Goal: Task Accomplishment & Management: Manage account settings

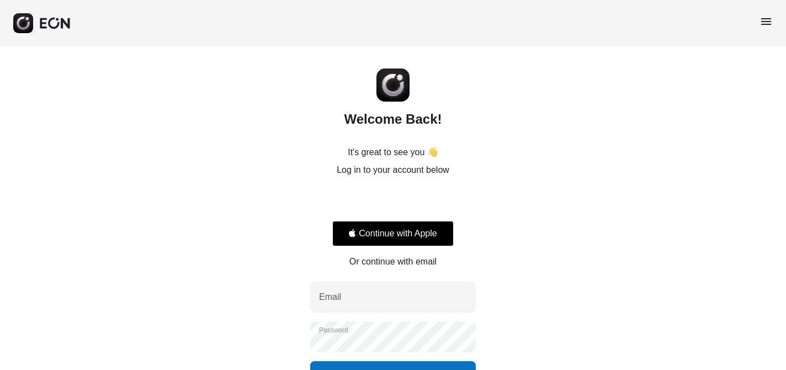
scroll to position [80, 0]
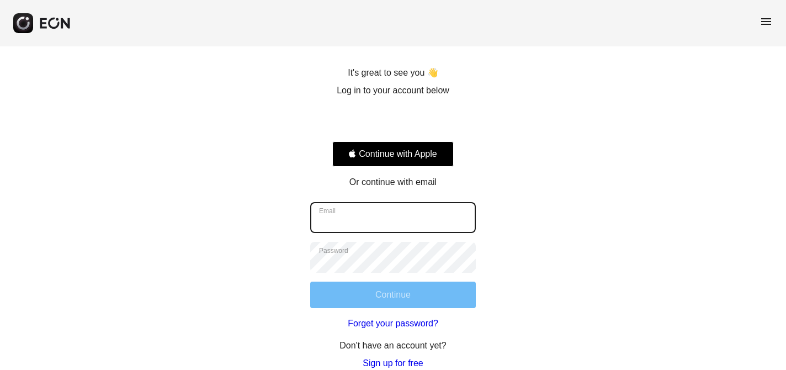
type input "**********"
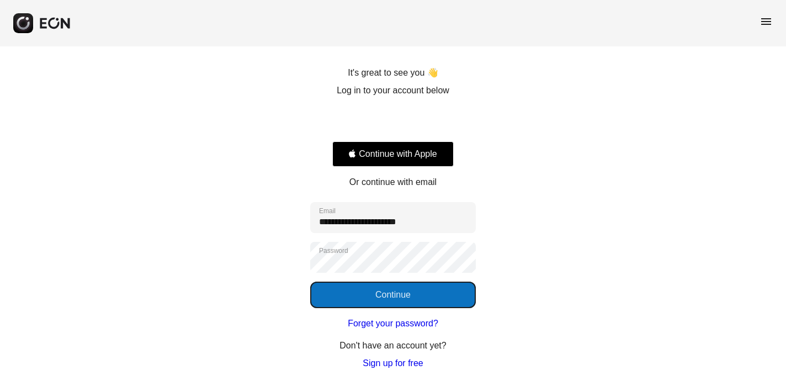
click at [391, 293] on button "Continue" at bounding box center [393, 295] width 166 height 27
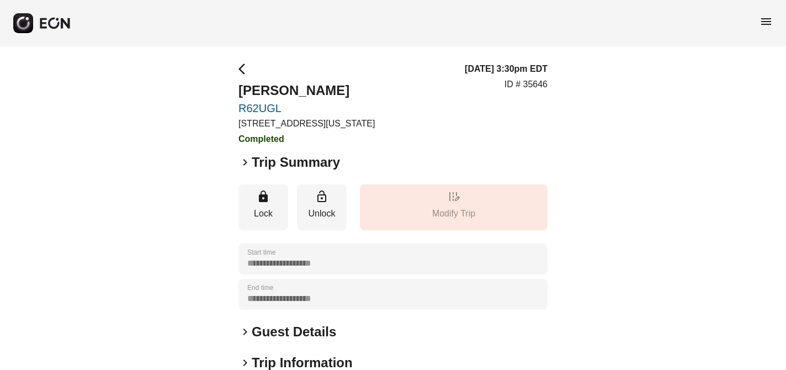
click at [766, 23] on span "menu" at bounding box center [766, 21] width 13 height 13
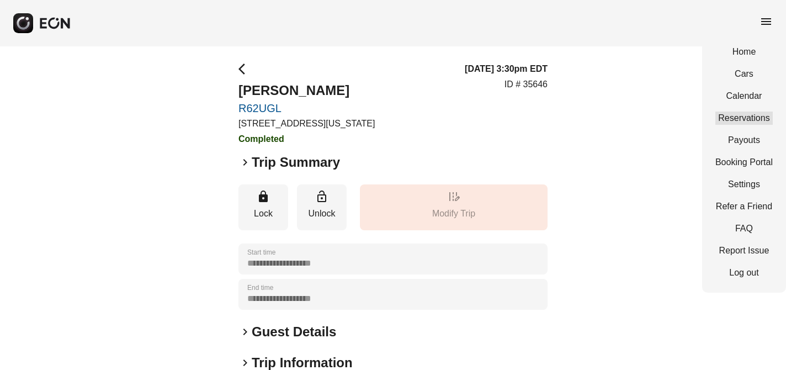
click at [759, 117] on link "Reservations" at bounding box center [744, 118] width 57 height 13
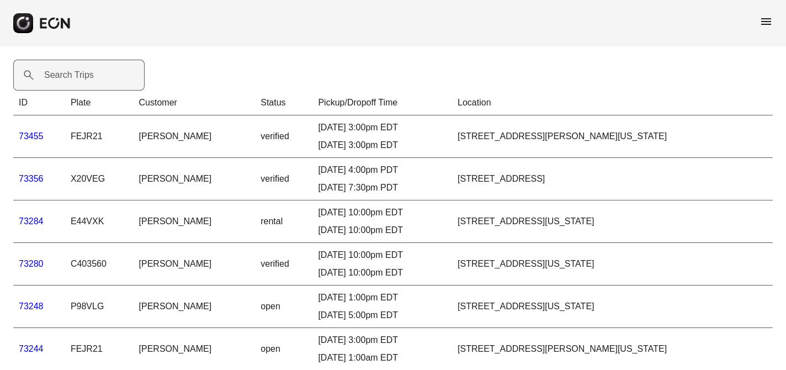
click at [72, 71] on label "Search Trips" at bounding box center [69, 74] width 50 height 13
click at [72, 71] on Trips "Search Trips" at bounding box center [78, 75] width 131 height 31
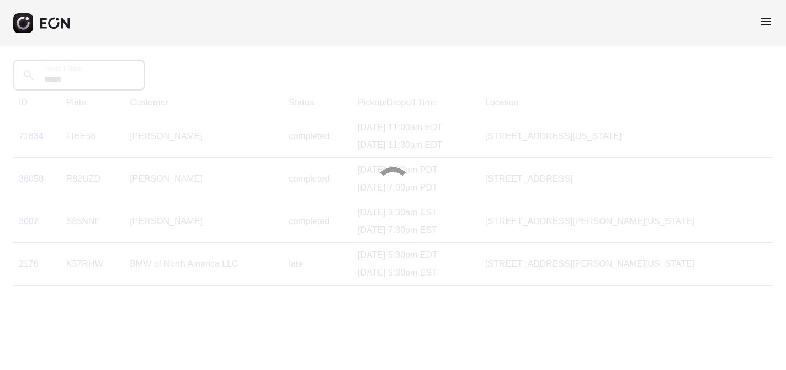
type Trips "*****"
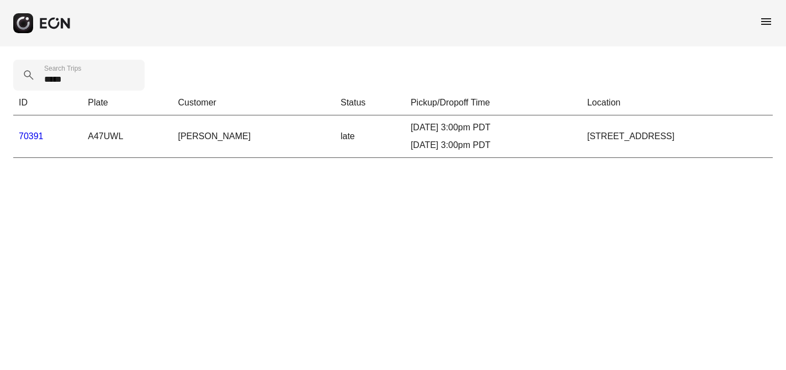
click at [32, 137] on link "70391" at bounding box center [31, 135] width 25 height 9
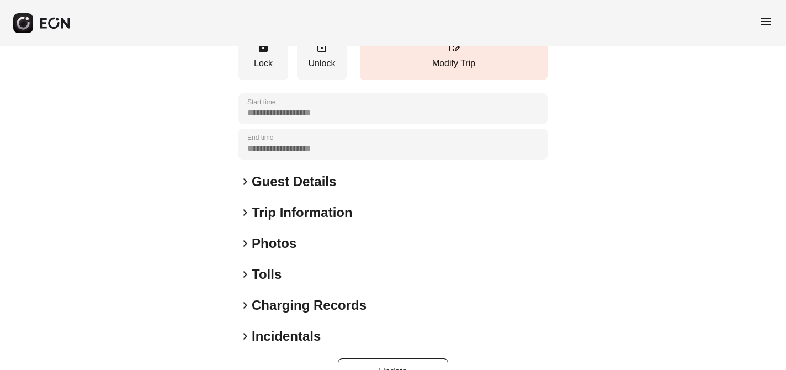
scroll to position [157, 0]
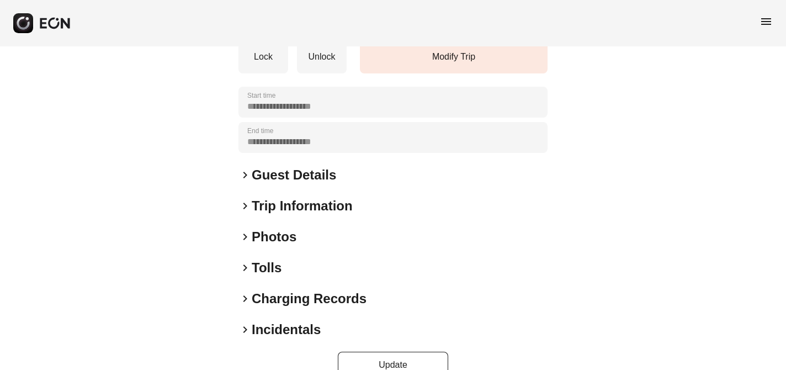
click at [245, 237] on span "keyboard_arrow_right" at bounding box center [245, 236] width 13 height 13
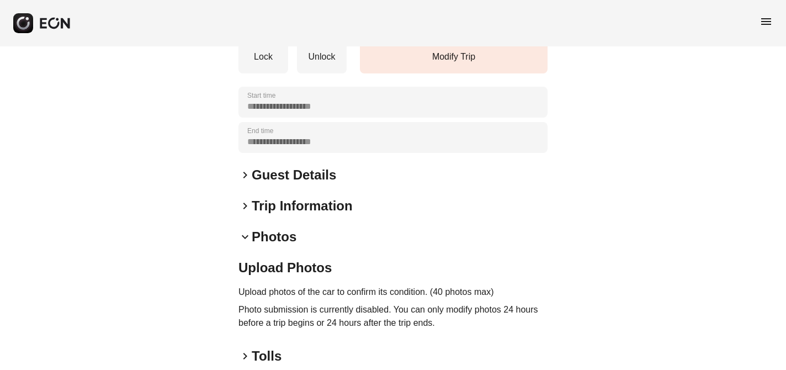
click at [245, 237] on span "keyboard_arrow_down" at bounding box center [245, 236] width 13 height 13
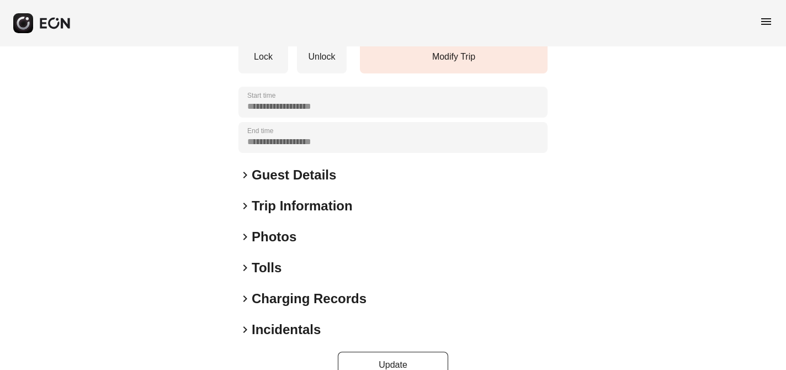
scroll to position [181, 0]
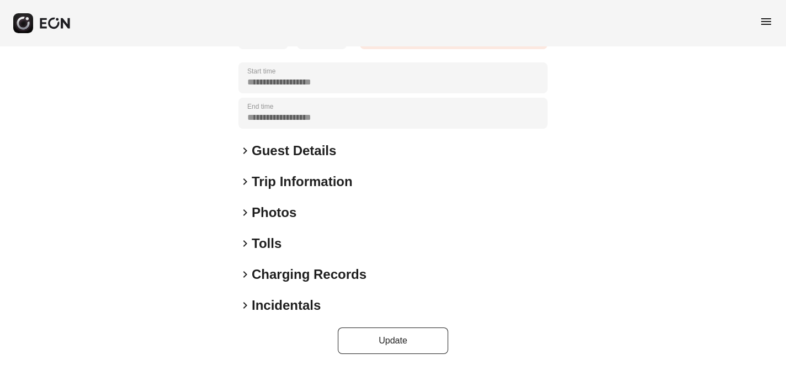
click at [246, 305] on span "keyboard_arrow_right" at bounding box center [245, 305] width 13 height 13
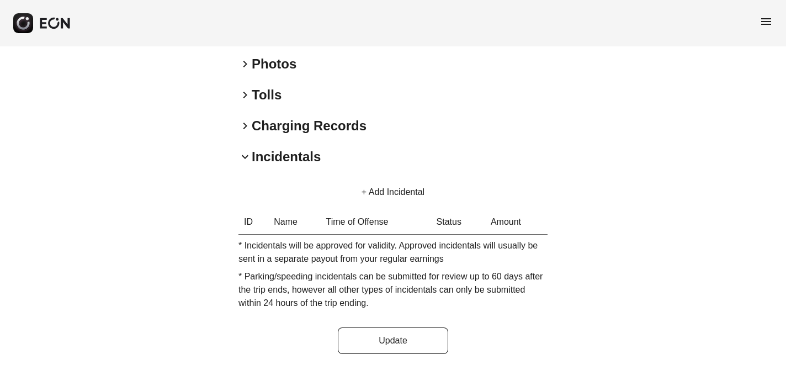
click at [367, 190] on button "+ Add Incidental" at bounding box center [392, 192] width 89 height 27
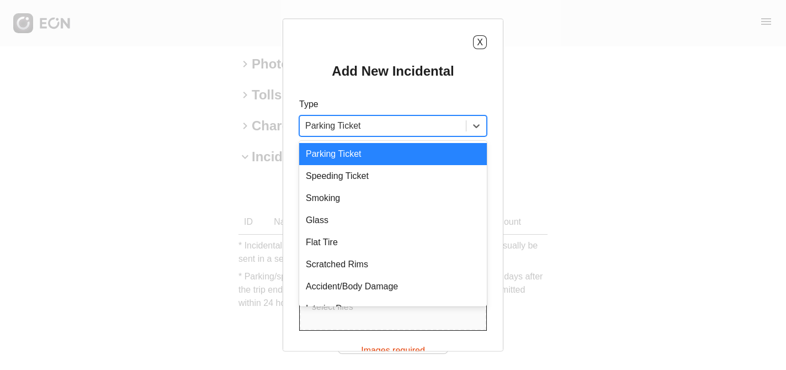
click at [400, 126] on div at bounding box center [382, 125] width 155 height 15
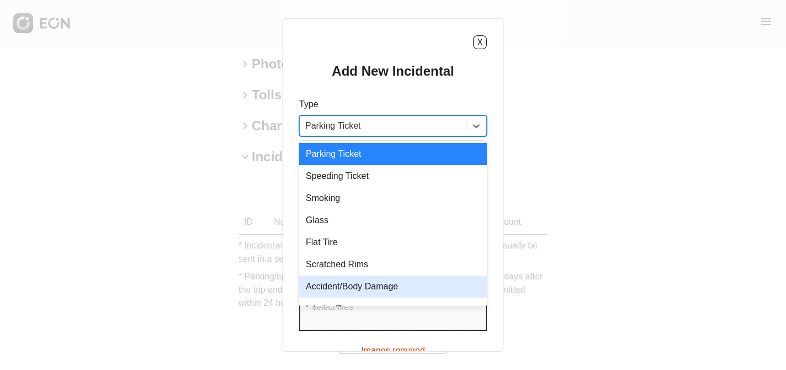
click at [378, 287] on div "Accident/Body Damage" at bounding box center [393, 287] width 188 height 22
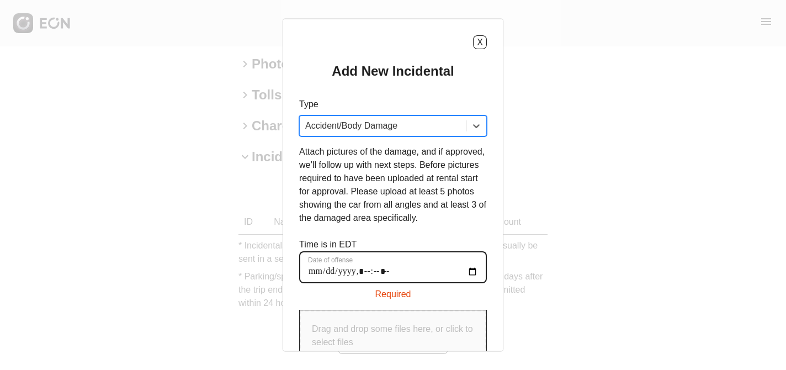
click at [318, 280] on offense "Date of offense" at bounding box center [393, 267] width 188 height 32
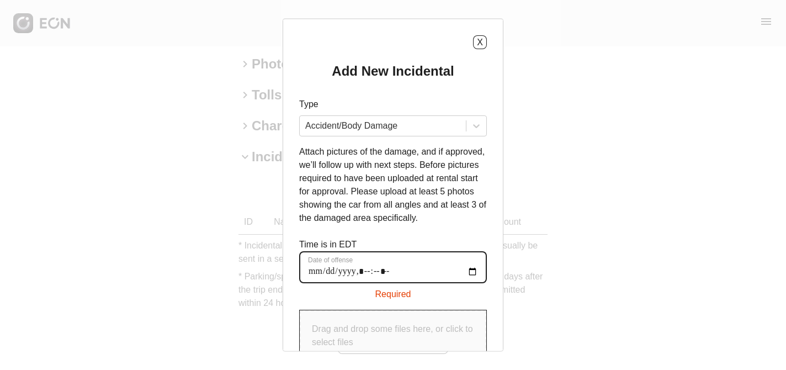
type offense "**********"
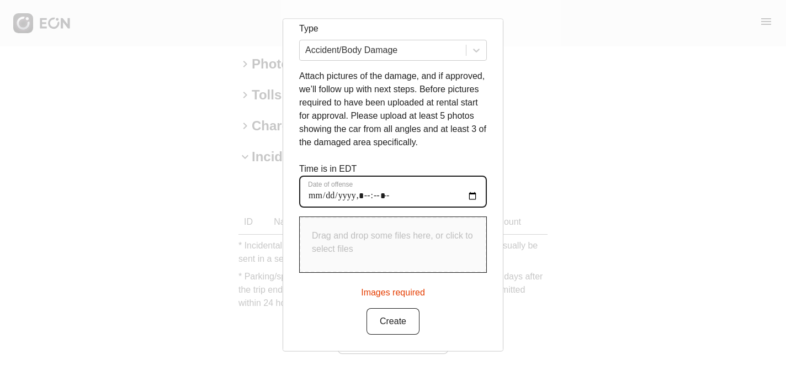
scroll to position [81, 0]
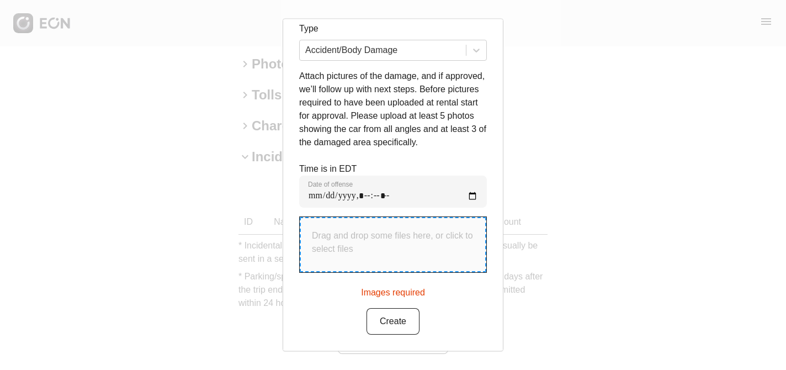
click at [361, 250] on p "Drag and drop some files here, or click to select files" at bounding box center [393, 243] width 162 height 27
type input "**********"
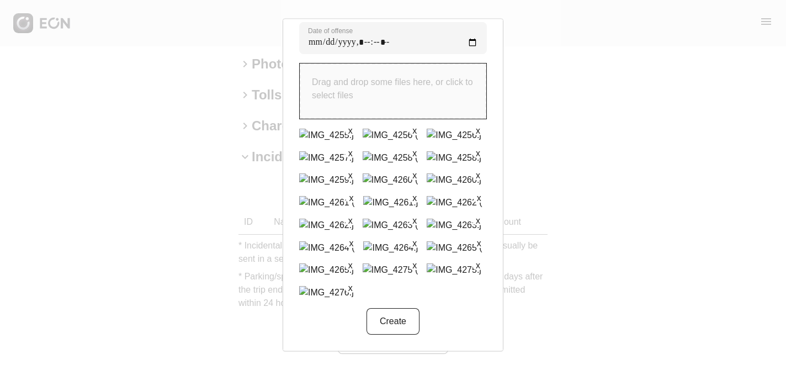
scroll to position [274, 0]
click at [392, 321] on button "Create" at bounding box center [393, 322] width 53 height 27
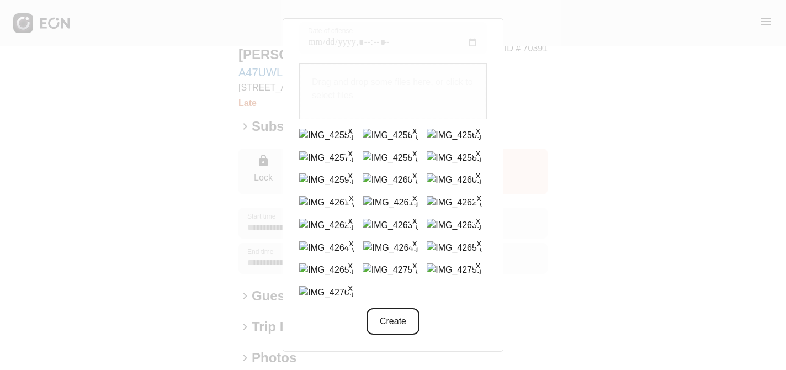
scroll to position [0, 0]
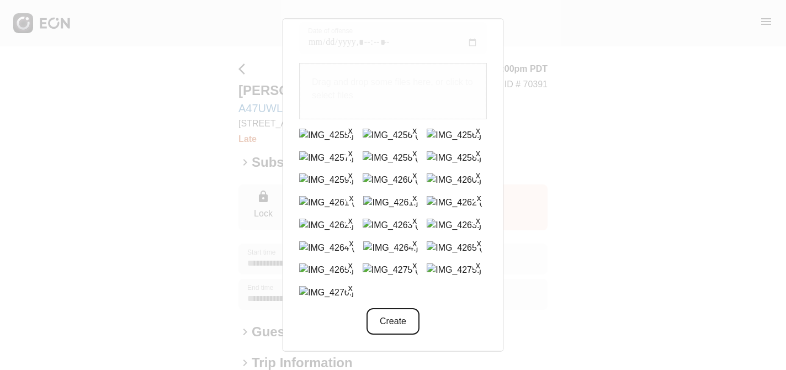
click at [398, 320] on button "Create" at bounding box center [393, 322] width 53 height 27
click at [474, 237] on button "x" at bounding box center [479, 242] width 11 height 11
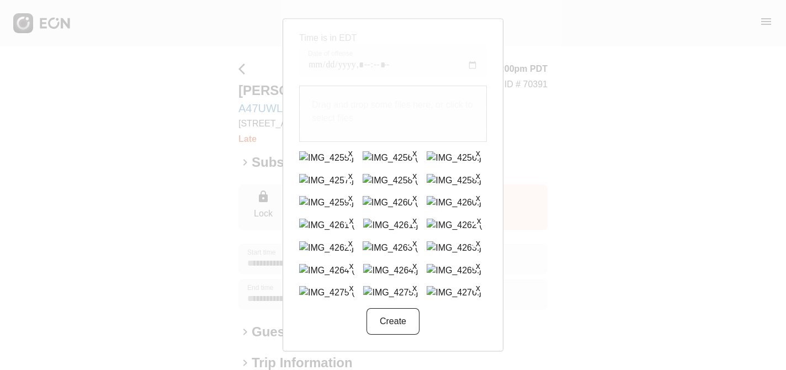
click at [409, 260] on button "x" at bounding box center [414, 265] width 11 height 11
click at [420, 237] on button "x" at bounding box center [414, 242] width 11 height 11
click at [474, 226] on button "x" at bounding box center [479, 220] width 11 height 11
click at [357, 237] on button "x" at bounding box center [351, 242] width 11 height 11
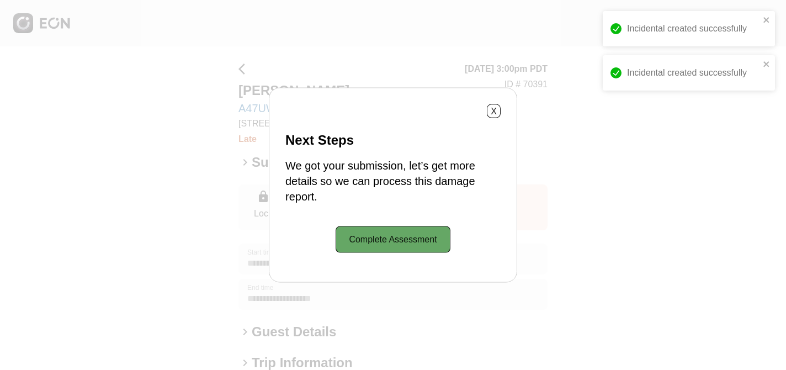
click at [433, 190] on p "We got your submission, let’s get more details so we can process this damage re…" at bounding box center [392, 181] width 215 height 46
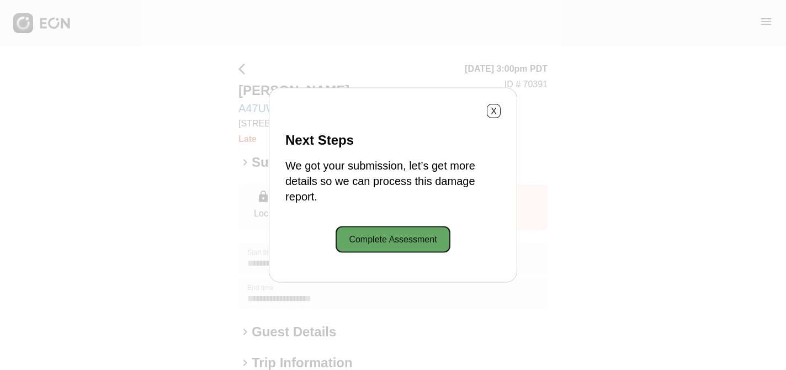
click at [400, 242] on button "Complete Assessment" at bounding box center [393, 239] width 114 height 27
click at [499, 109] on button "X" at bounding box center [494, 111] width 14 height 14
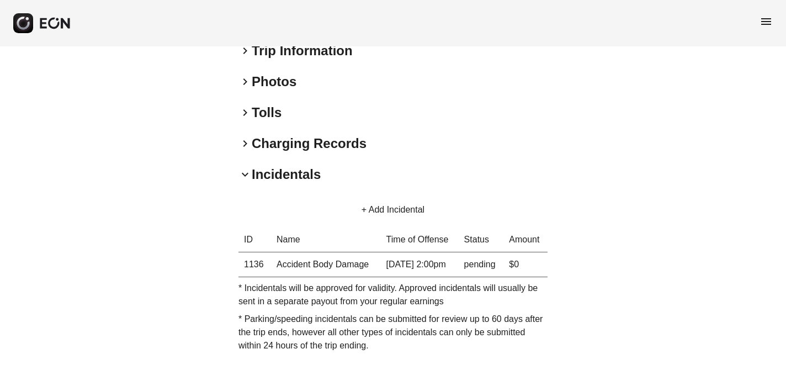
scroll to position [337, 0]
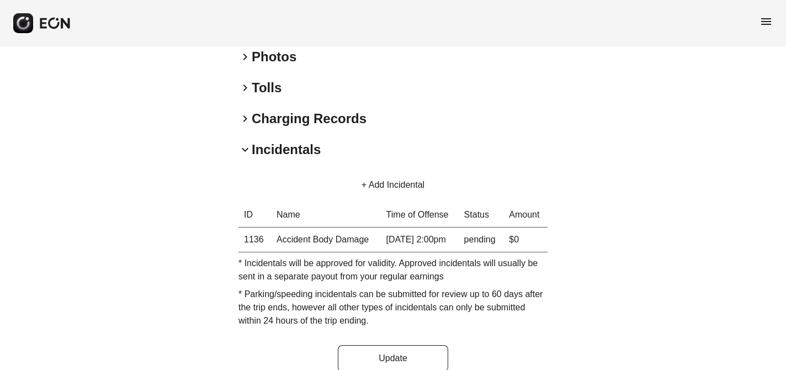
click at [364, 182] on button "+ Add Incidental" at bounding box center [392, 185] width 89 height 27
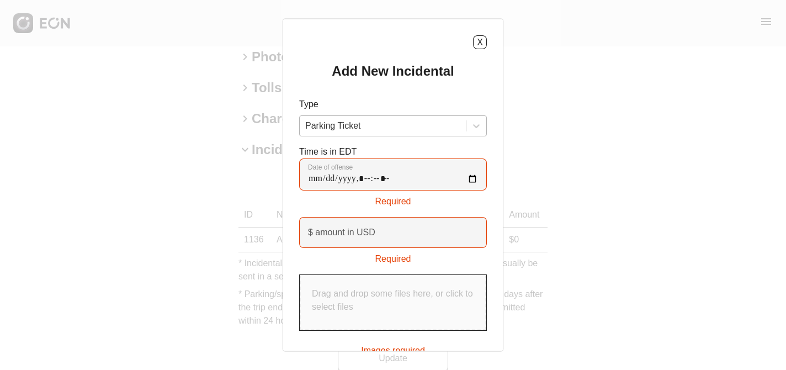
click at [393, 124] on div at bounding box center [382, 125] width 155 height 15
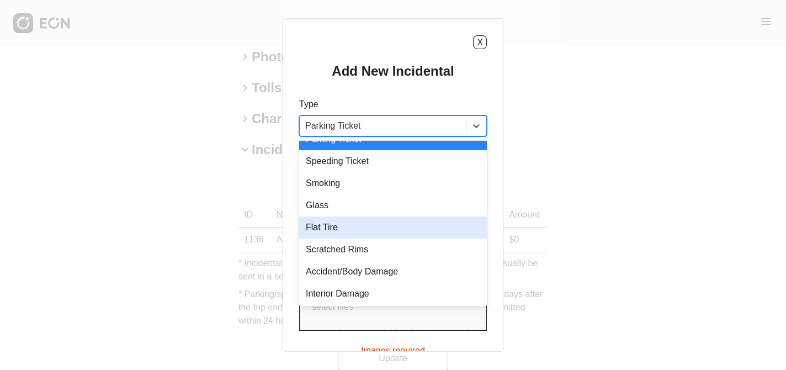
scroll to position [15, 0]
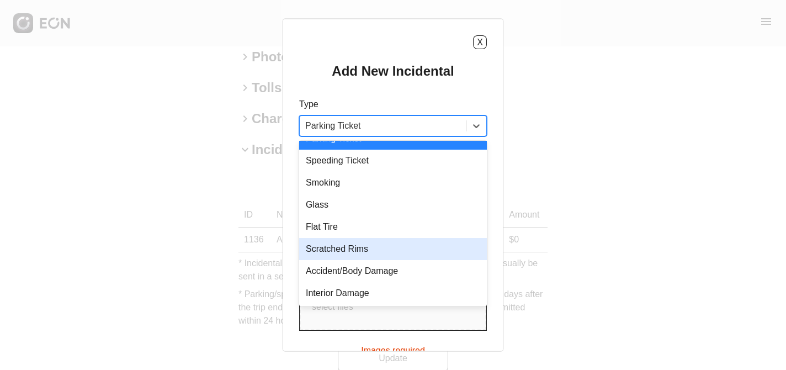
click at [351, 248] on div "Scratched Rims" at bounding box center [393, 249] width 188 height 22
type USD "***"
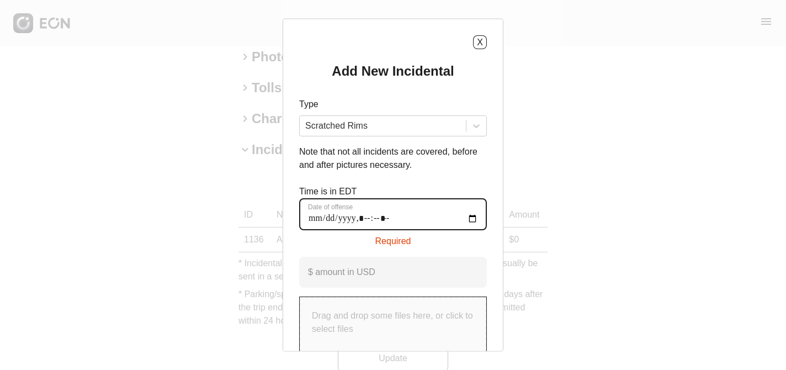
click at [318, 216] on offense "Date of offense" at bounding box center [393, 214] width 188 height 32
type offense "**********"
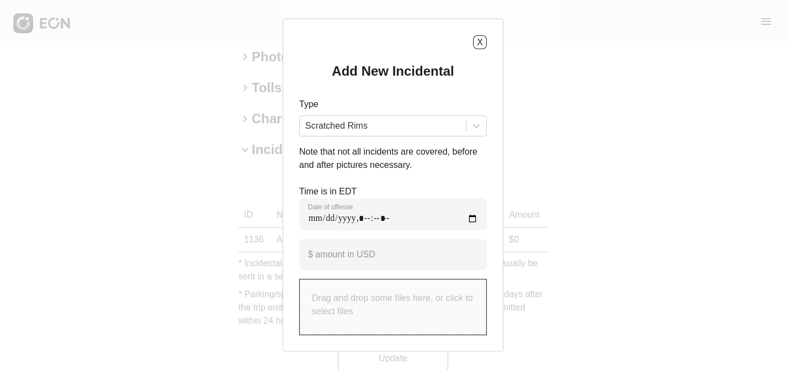
click at [366, 298] on p "Drag and drop some files here, or click to select files" at bounding box center [393, 305] width 162 height 27
type input "**********"
click at [348, 312] on p "Drag and drop some files here, or click to select files" at bounding box center [393, 305] width 162 height 27
type input "**********"
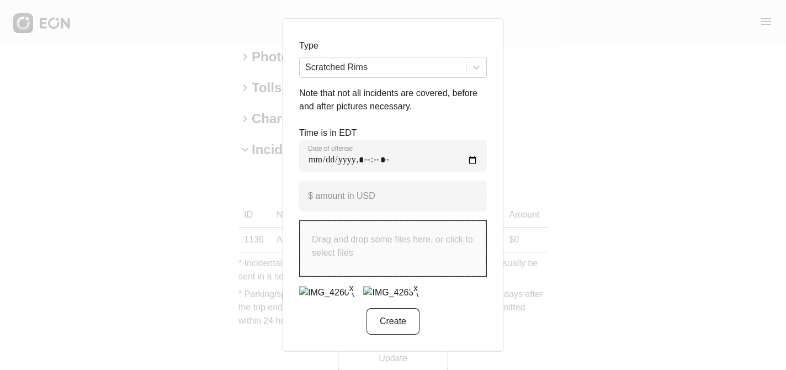
scroll to position [81, 0]
click at [394, 324] on button "Create" at bounding box center [393, 321] width 53 height 27
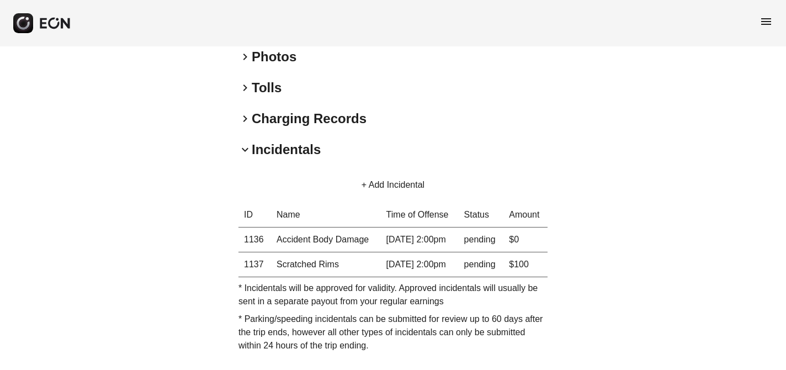
scroll to position [406, 0]
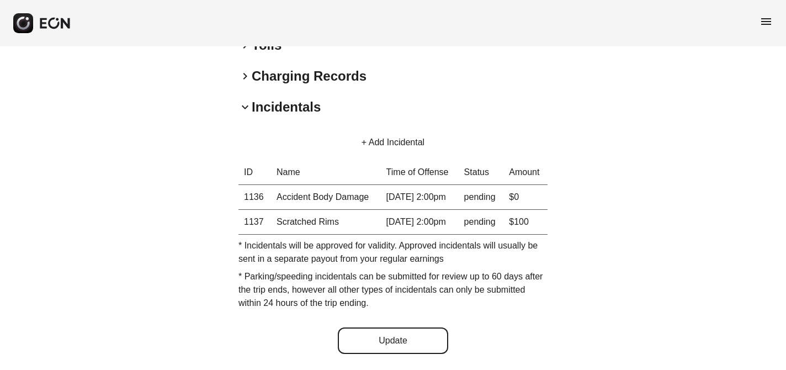
click at [395, 343] on button "Update" at bounding box center [393, 340] width 110 height 27
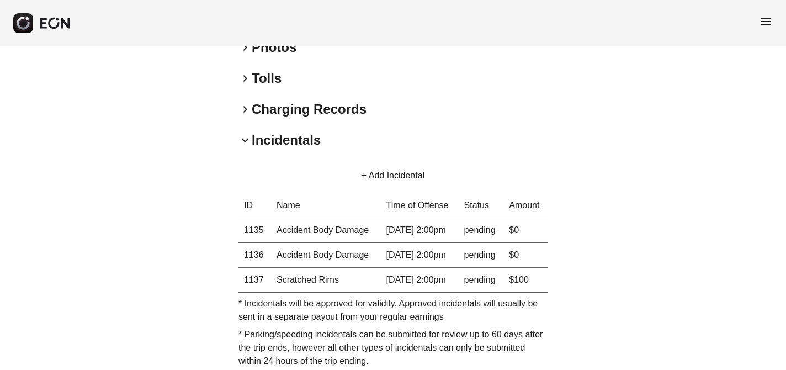
scroll to position [221, 0]
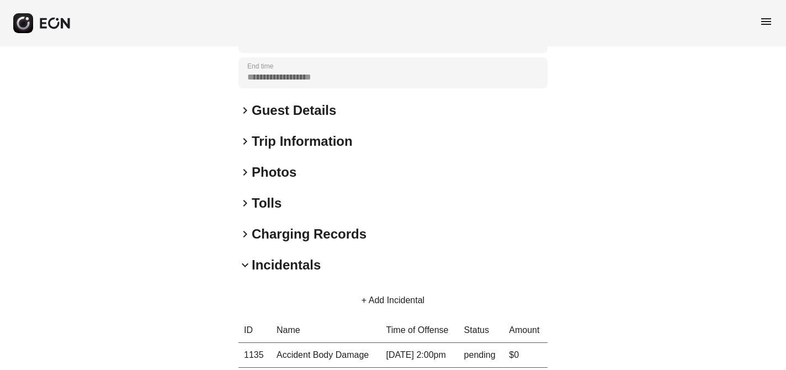
click at [245, 172] on span "keyboard_arrow_right" at bounding box center [245, 172] width 13 height 13
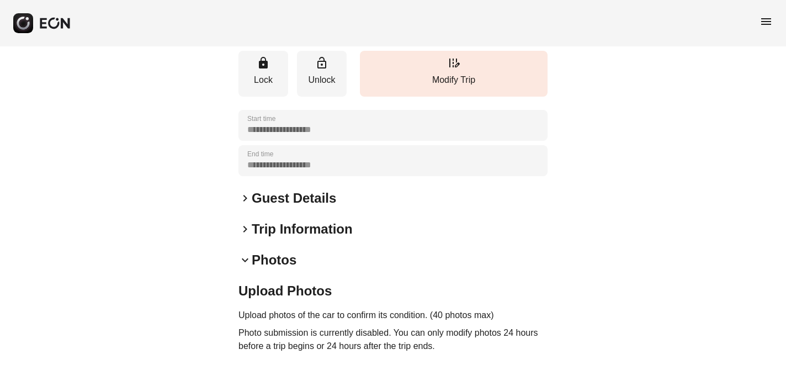
scroll to position [0, 0]
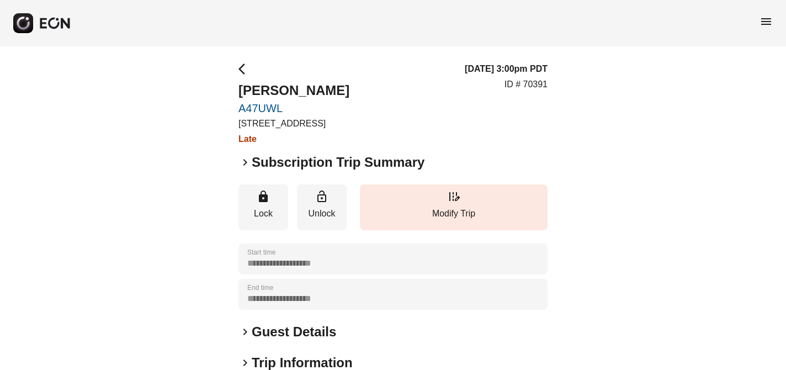
click at [767, 22] on span "menu" at bounding box center [766, 21] width 13 height 13
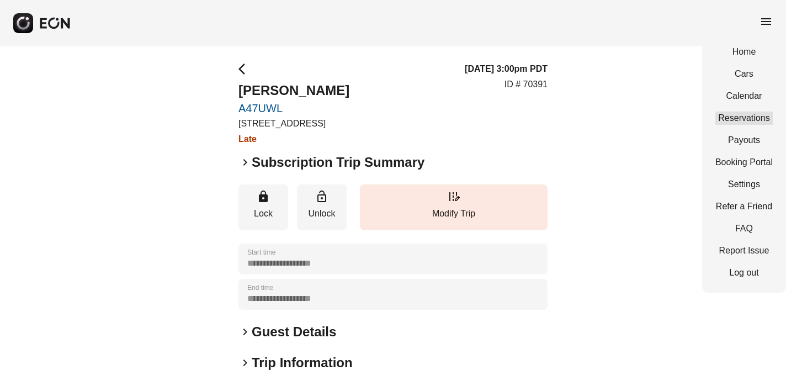
click at [743, 116] on link "Reservations" at bounding box center [744, 118] width 57 height 13
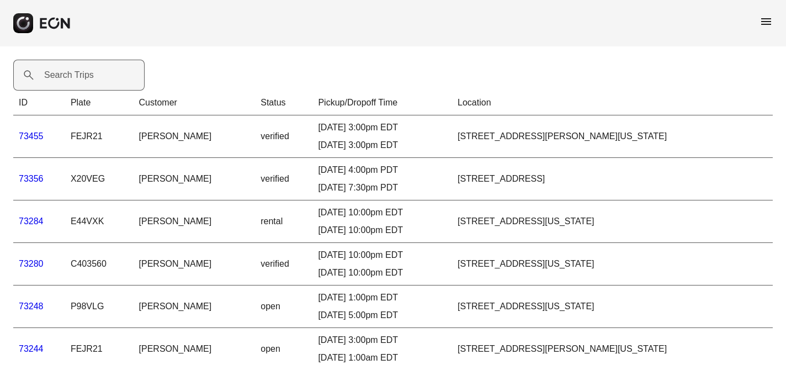
click at [59, 74] on label "Search Trips" at bounding box center [69, 74] width 50 height 13
click at [59, 74] on Trips "Search Trips" at bounding box center [78, 75] width 131 height 31
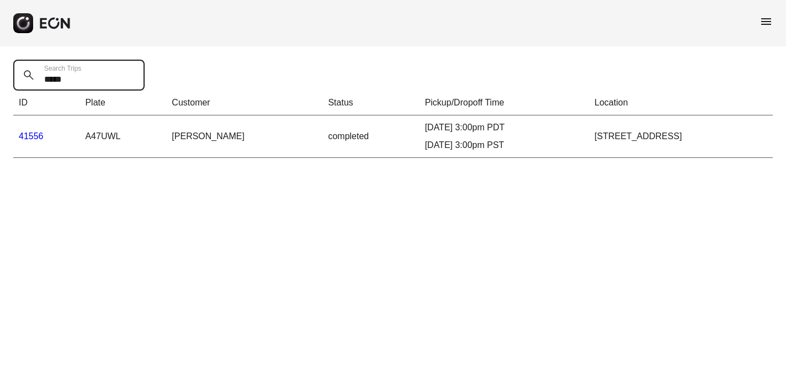
type Trips "*****"
click at [31, 136] on link "41556" at bounding box center [31, 135] width 25 height 9
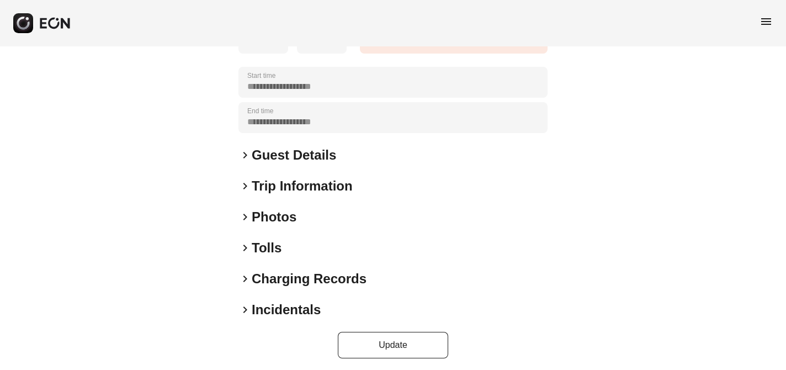
scroll to position [225, 0]
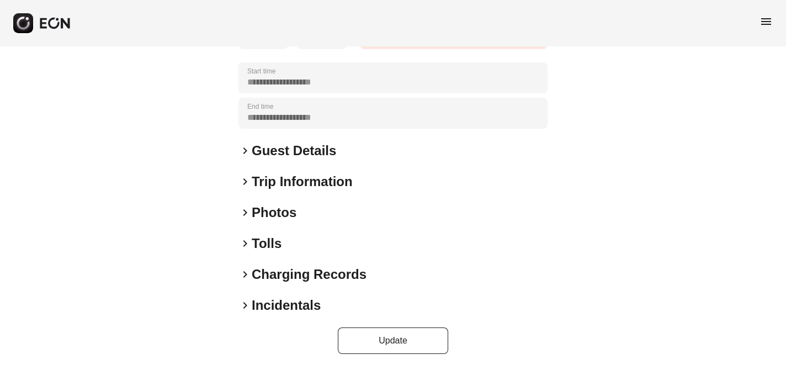
click at [273, 214] on h2 "Photos" at bounding box center [274, 213] width 45 height 18
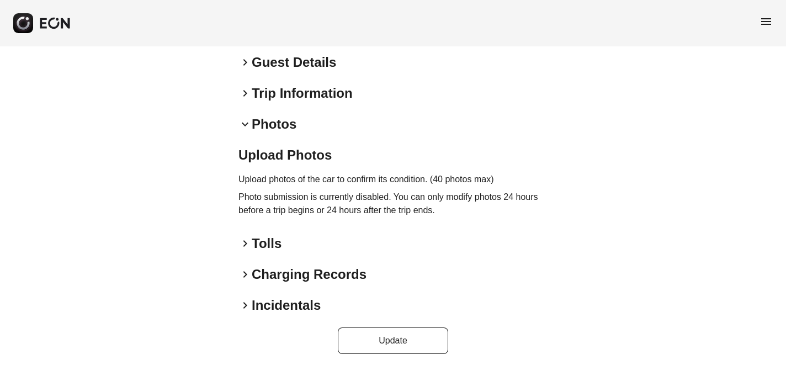
scroll to position [0, 0]
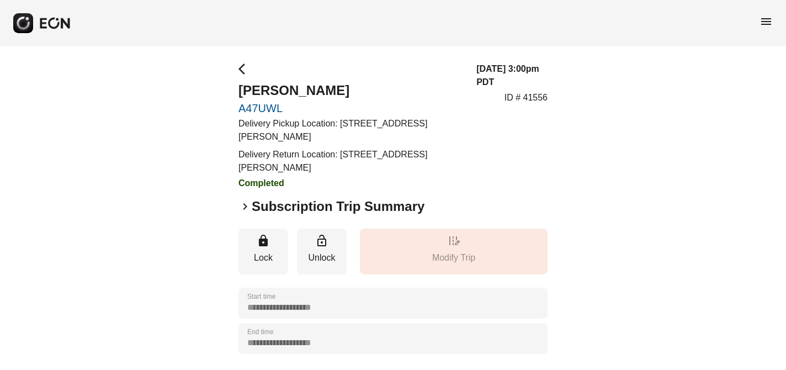
click at [241, 68] on span "arrow_back_ios" at bounding box center [245, 68] width 13 height 13
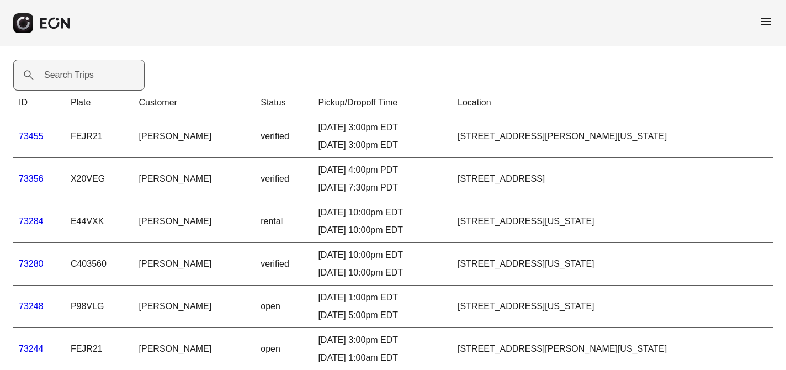
click at [56, 75] on label "Search Trips" at bounding box center [69, 74] width 50 height 13
click at [56, 75] on Trips "Search Trips" at bounding box center [78, 75] width 131 height 31
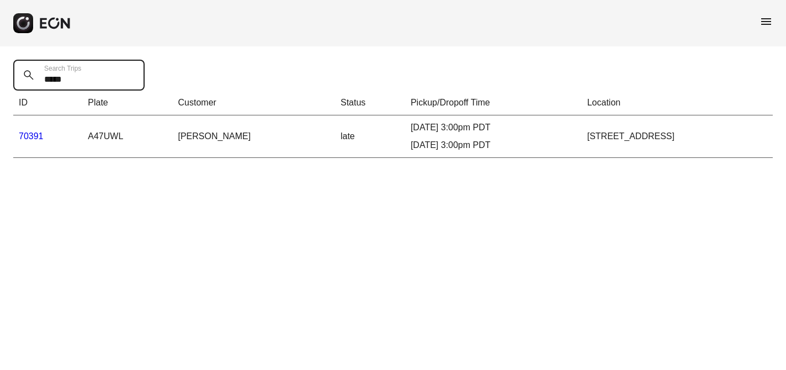
type Trips "*****"
click at [29, 138] on link "70391" at bounding box center [31, 135] width 25 height 9
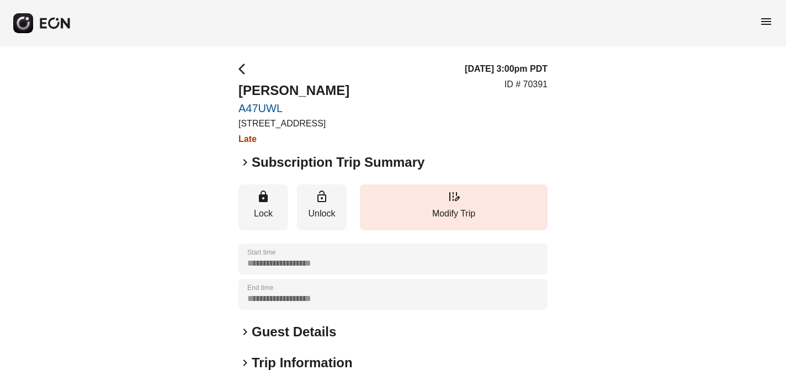
scroll to position [181, 0]
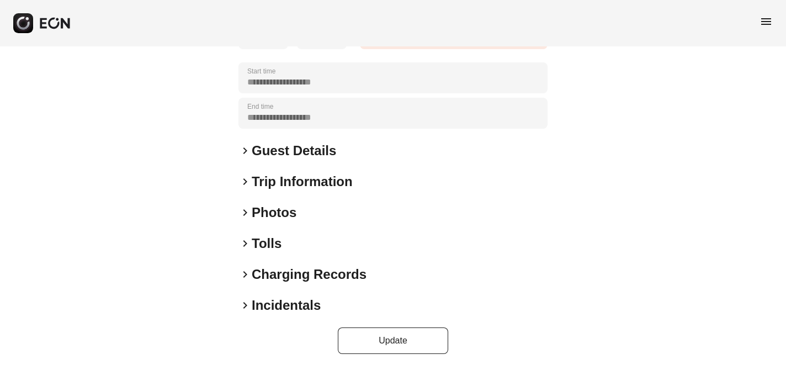
click at [243, 308] on span "keyboard_arrow_right" at bounding box center [245, 305] width 13 height 13
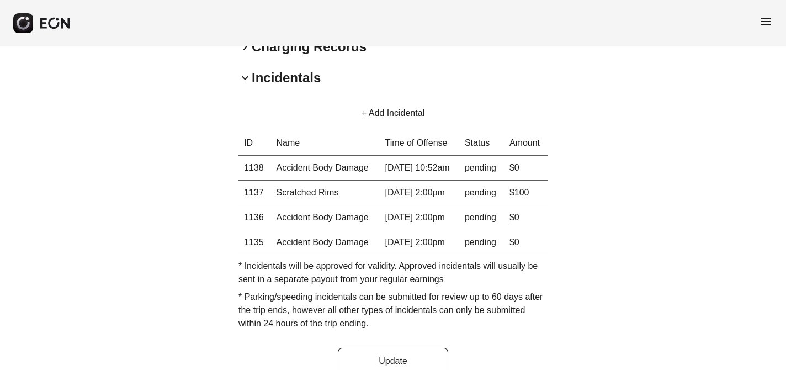
scroll to position [409, 0]
click at [258, 173] on th "1138" at bounding box center [255, 167] width 33 height 25
click at [255, 173] on th "1138" at bounding box center [255, 167] width 33 height 25
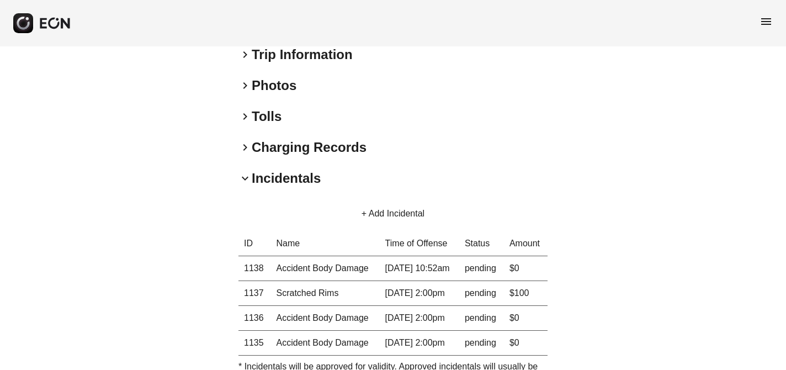
scroll to position [306, 0]
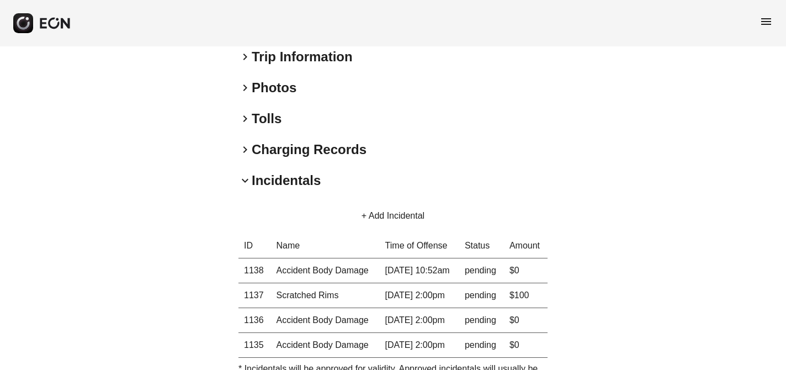
click at [245, 87] on span "keyboard_arrow_right" at bounding box center [245, 87] width 13 height 13
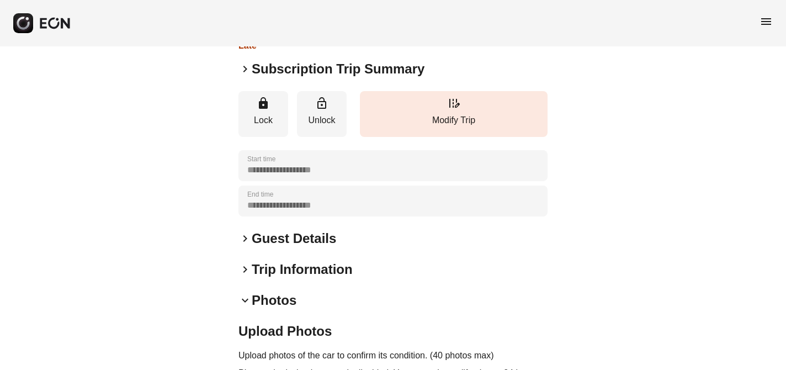
scroll to position [92, 0]
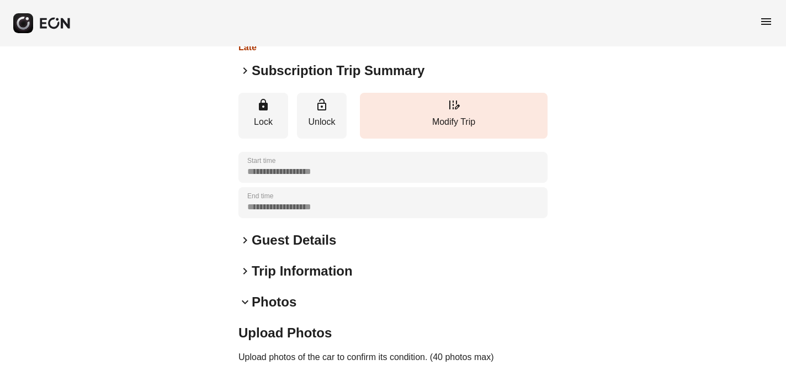
click at [247, 67] on span "keyboard_arrow_right" at bounding box center [245, 70] width 13 height 13
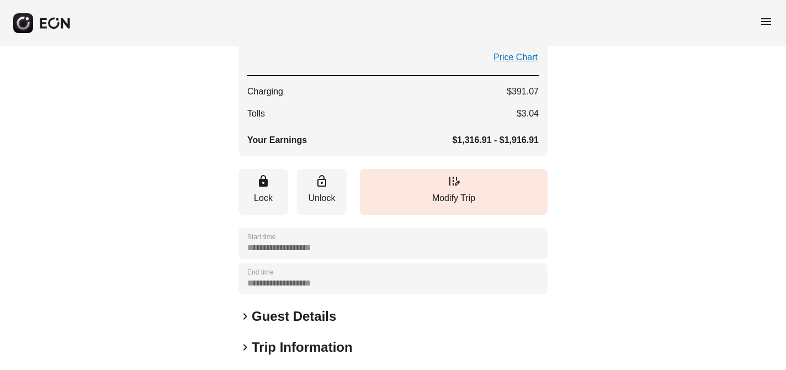
scroll to position [176, 0]
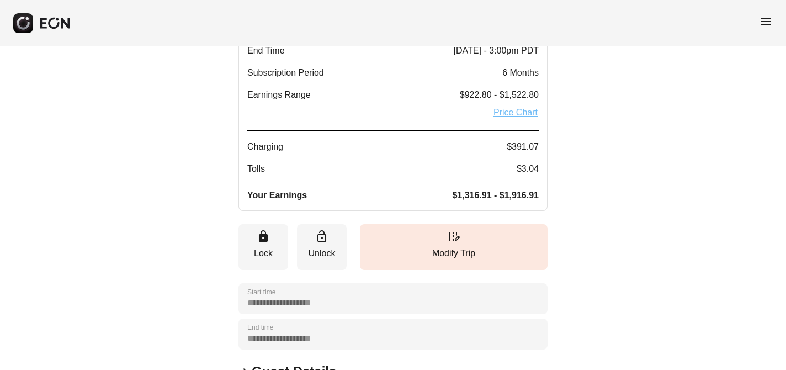
click at [526, 114] on link "Price Chart" at bounding box center [516, 112] width 46 height 13
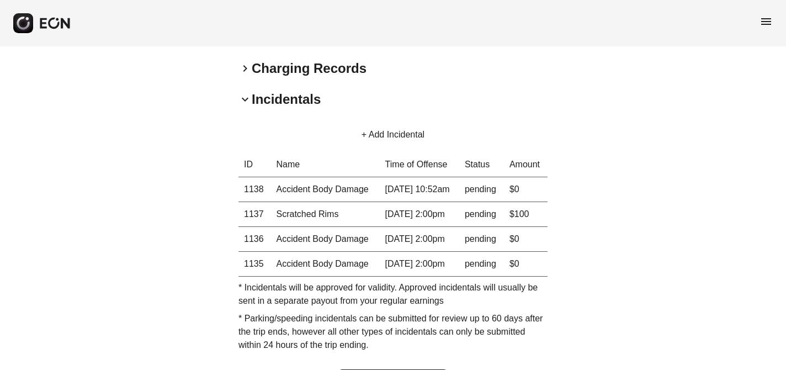
scroll to position [692, 0]
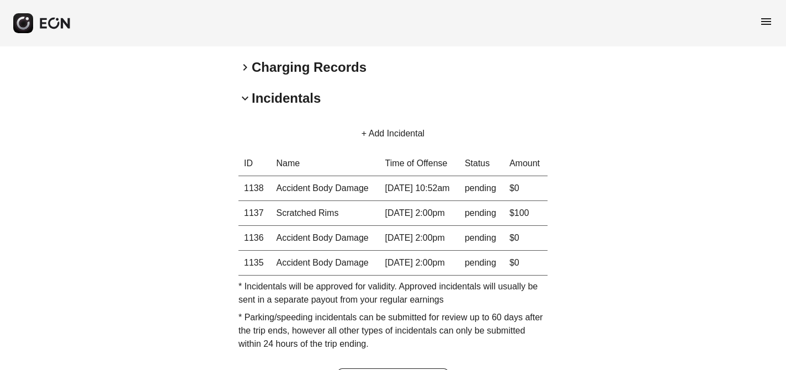
click at [408, 133] on button "+ Add Incidental" at bounding box center [392, 133] width 89 height 27
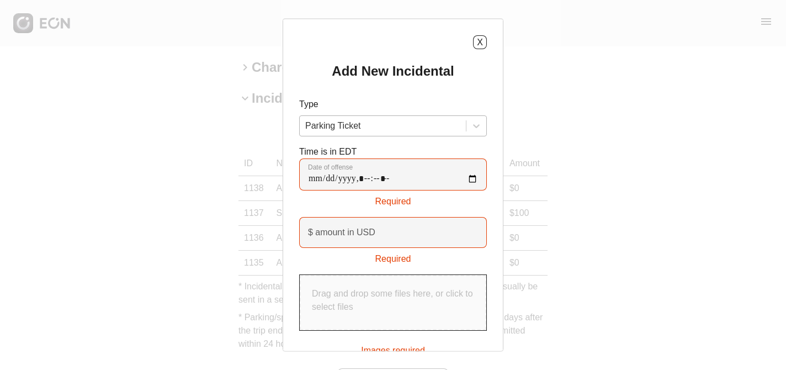
click at [411, 126] on div at bounding box center [382, 125] width 155 height 15
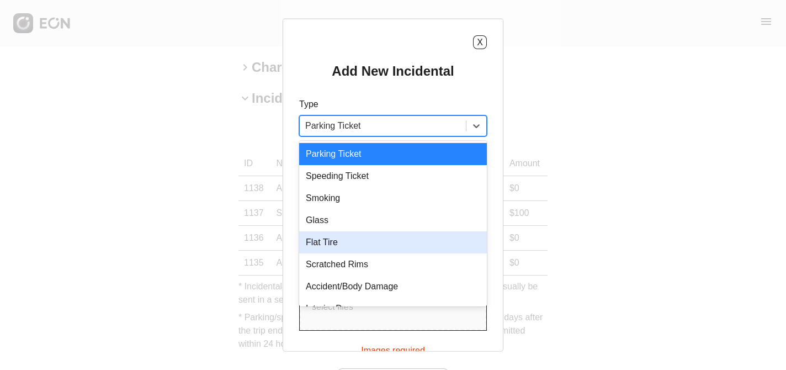
scroll to position [15, 0]
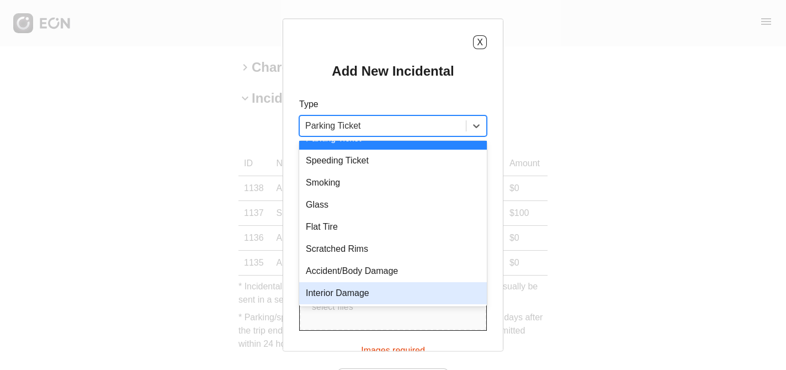
click at [359, 293] on div "Interior Damage" at bounding box center [393, 293] width 188 height 22
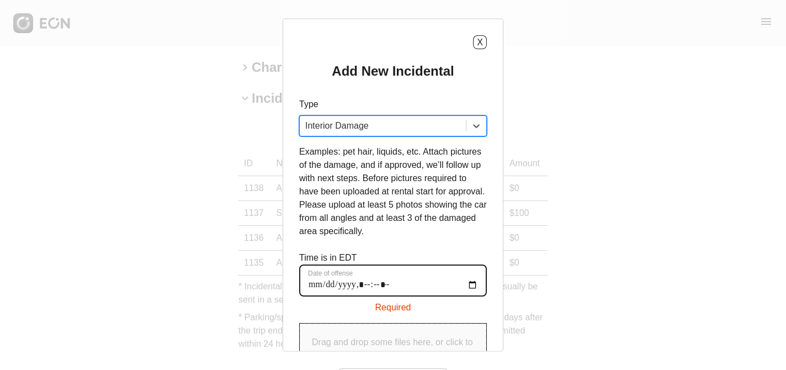
click at [316, 288] on offense "Date of offense" at bounding box center [393, 280] width 188 height 32
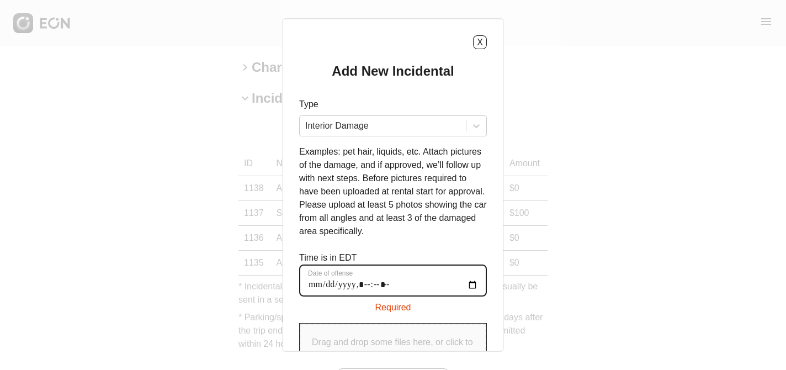
type offense "**********"
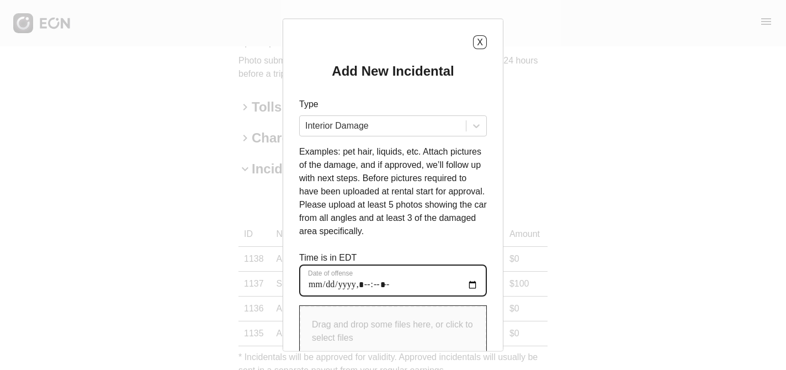
scroll to position [1, 0]
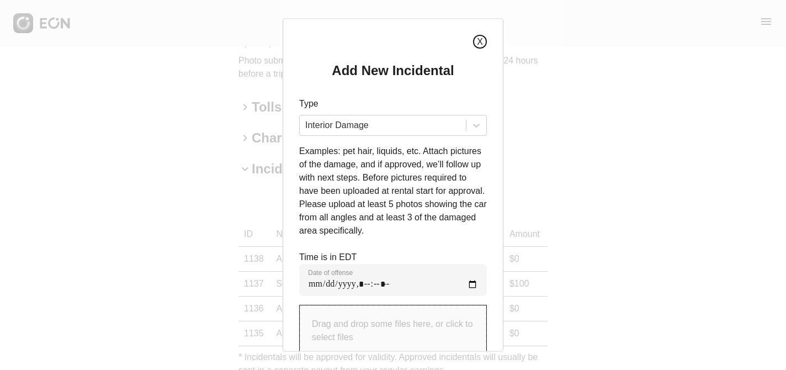
click at [481, 43] on button "X" at bounding box center [480, 42] width 14 height 14
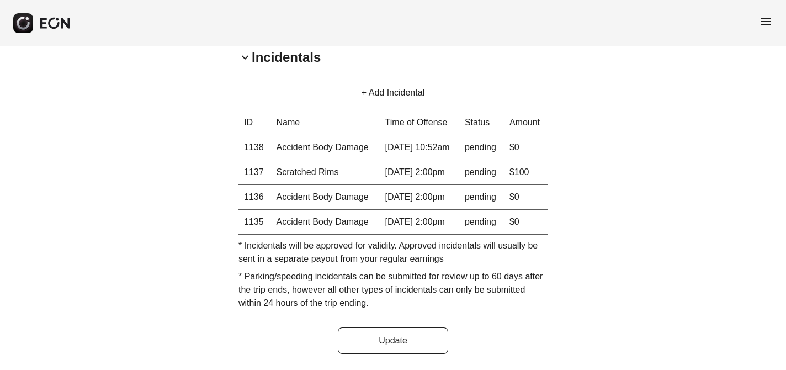
scroll to position [758, 0]
click at [395, 80] on button "+ Add Incidental" at bounding box center [392, 93] width 89 height 27
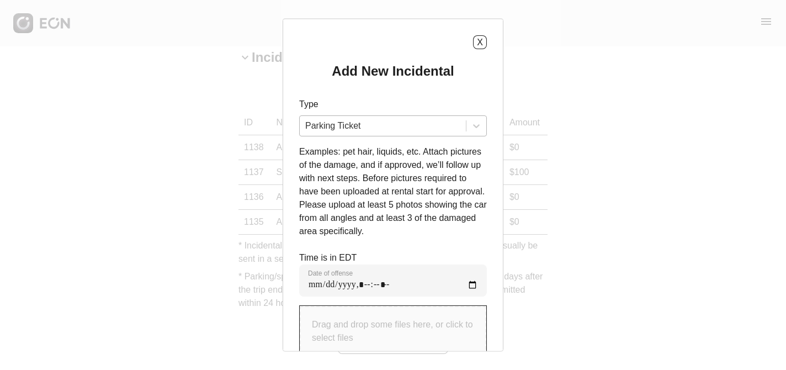
click at [380, 127] on div at bounding box center [382, 125] width 155 height 15
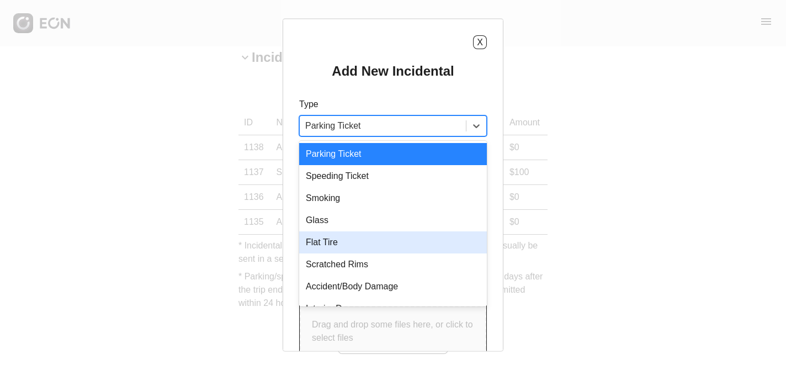
scroll to position [15, 0]
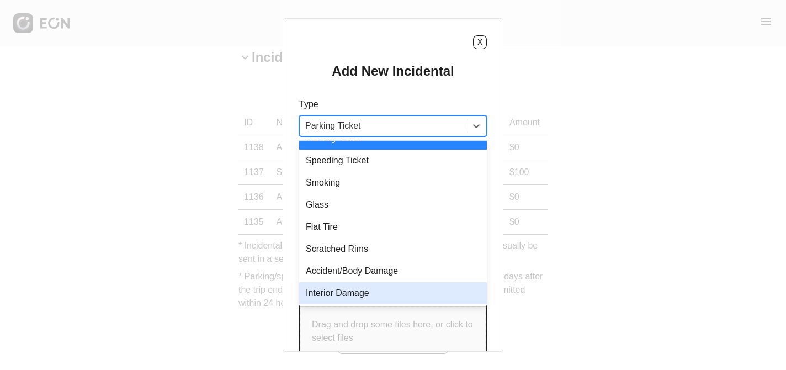
click at [350, 295] on div "Interior Damage" at bounding box center [393, 293] width 188 height 22
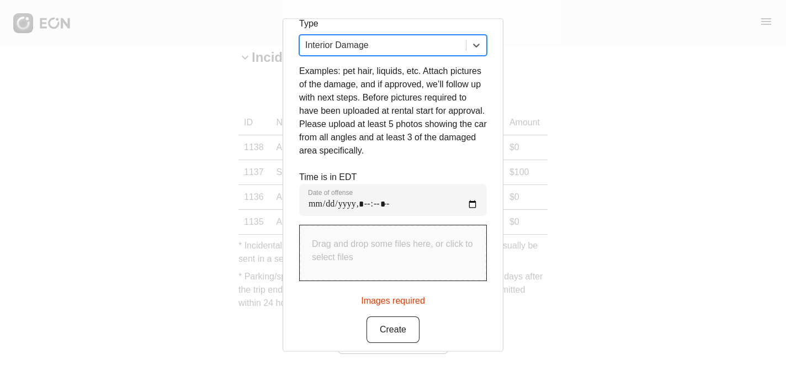
scroll to position [88, 0]
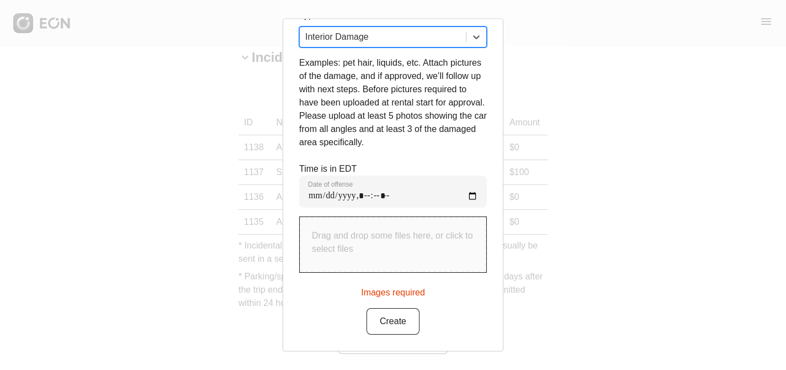
click at [346, 239] on p "Drag and drop some files here, or click to select files" at bounding box center [393, 243] width 162 height 27
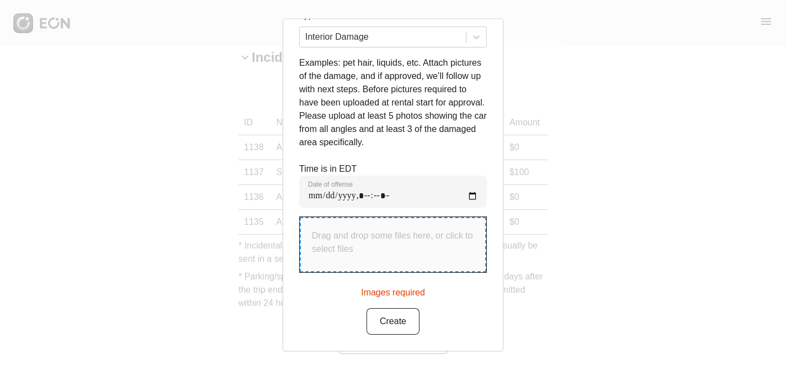
type input "**********"
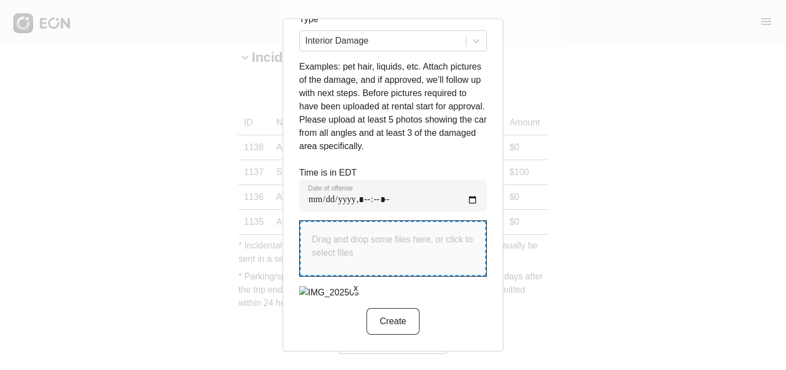
click at [347, 237] on p "Drag and drop some files here, or click to select files" at bounding box center [393, 247] width 162 height 27
type input "**********"
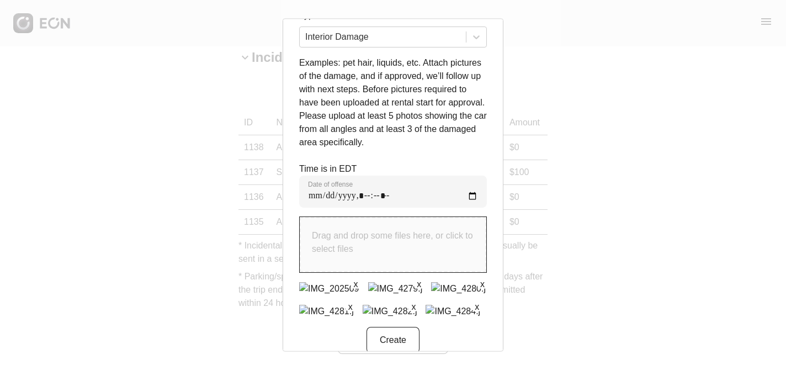
scroll to position [153, 0]
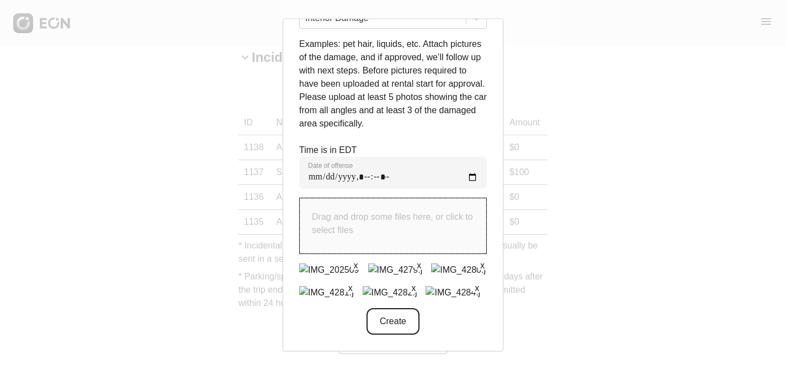
click at [387, 323] on button "Create" at bounding box center [393, 321] width 53 height 27
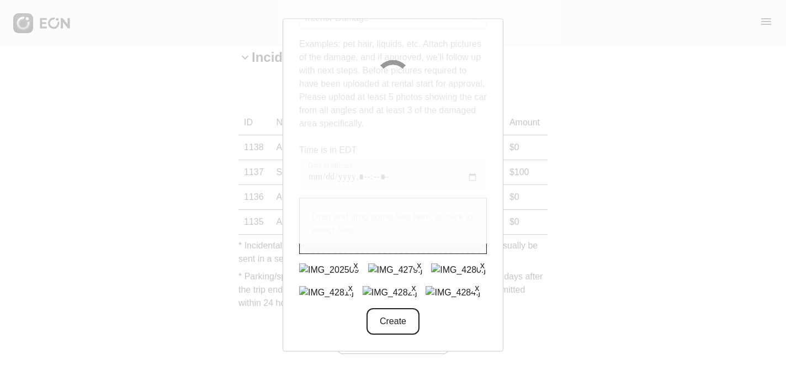
scroll to position [0, 0]
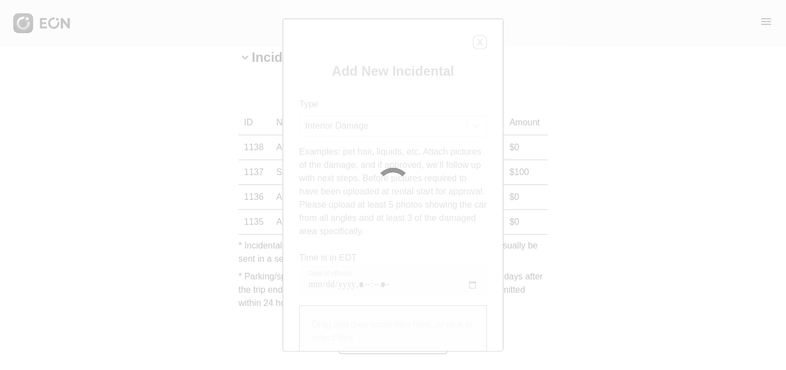
click at [397, 180] on div at bounding box center [392, 184] width 35 height 35
click at [667, 214] on div "X Add New Incidental Type Interior Damage Examples: pet hair, liquids, etc. Att…" at bounding box center [393, 185] width 786 height 370
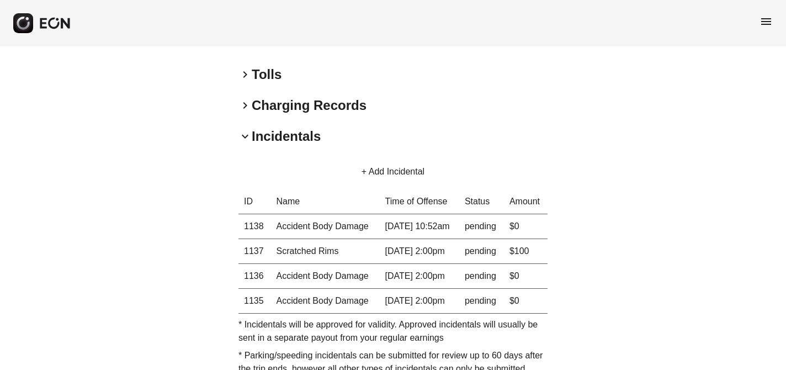
scroll to position [772, 0]
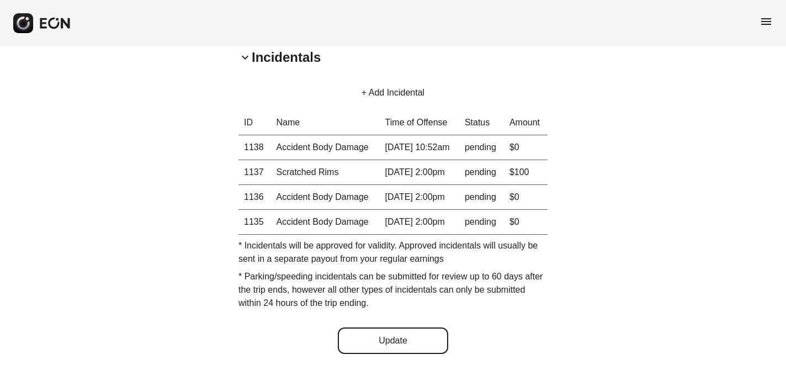
click at [398, 340] on button "Update" at bounding box center [393, 340] width 110 height 27
click at [401, 88] on button "+ Add Incidental" at bounding box center [392, 93] width 89 height 27
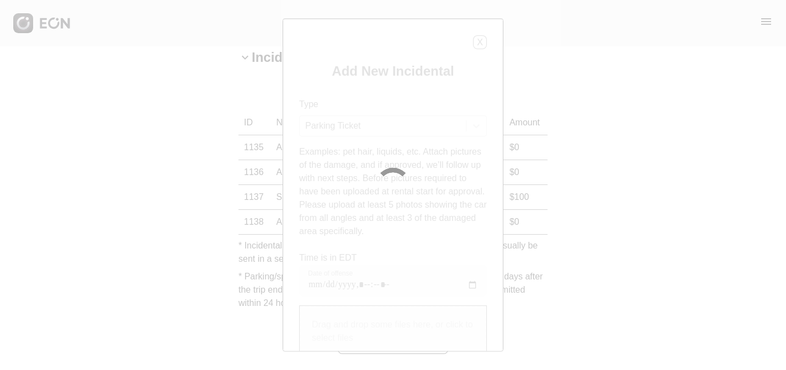
click at [480, 41] on div at bounding box center [393, 185] width 220 height 332
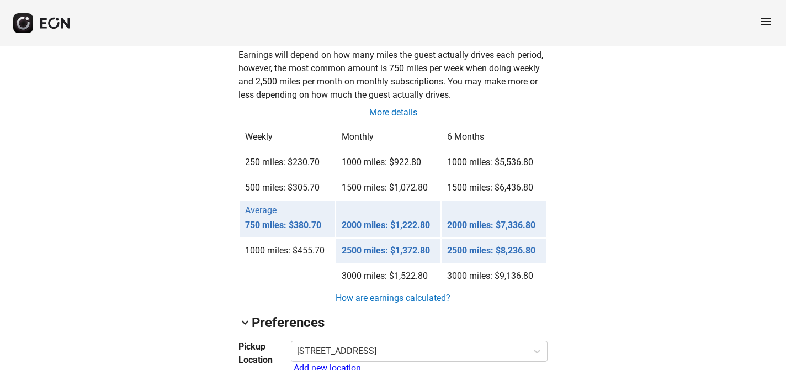
scroll to position [884, 0]
click at [403, 300] on link "How are earnings calculated?" at bounding box center [393, 299] width 117 height 13
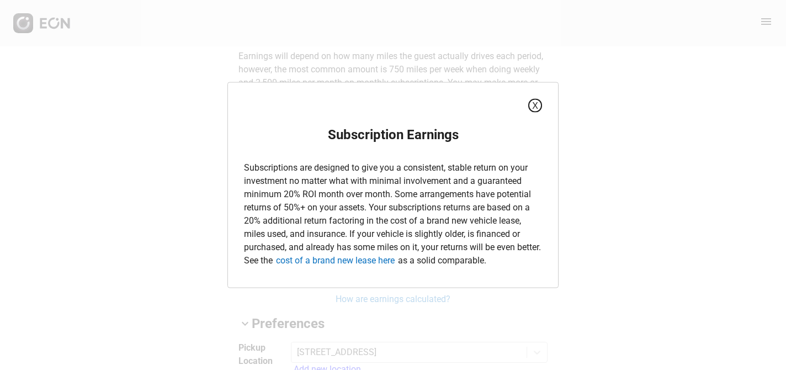
click at [535, 104] on button "X" at bounding box center [535, 106] width 14 height 14
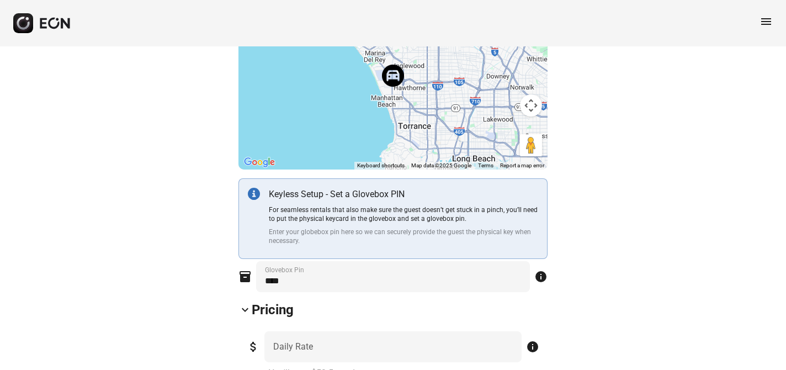
scroll to position [0, 0]
